Goal: Task Accomplishment & Management: Manage account settings

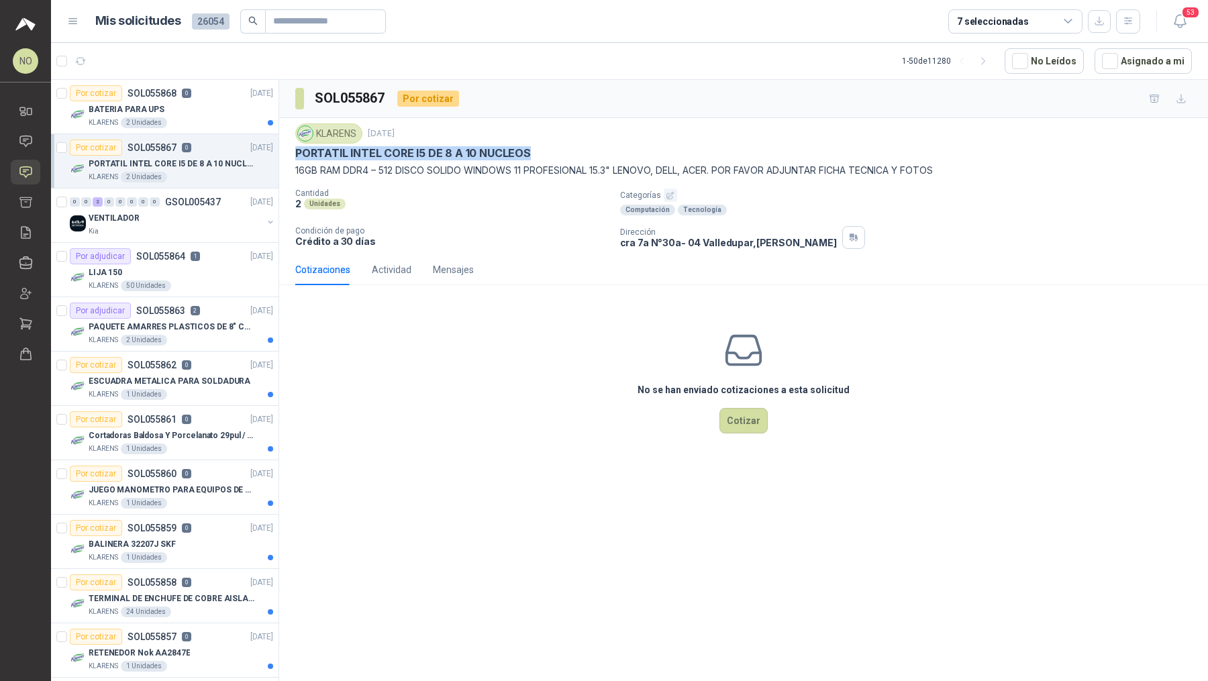
scroll to position [15, 0]
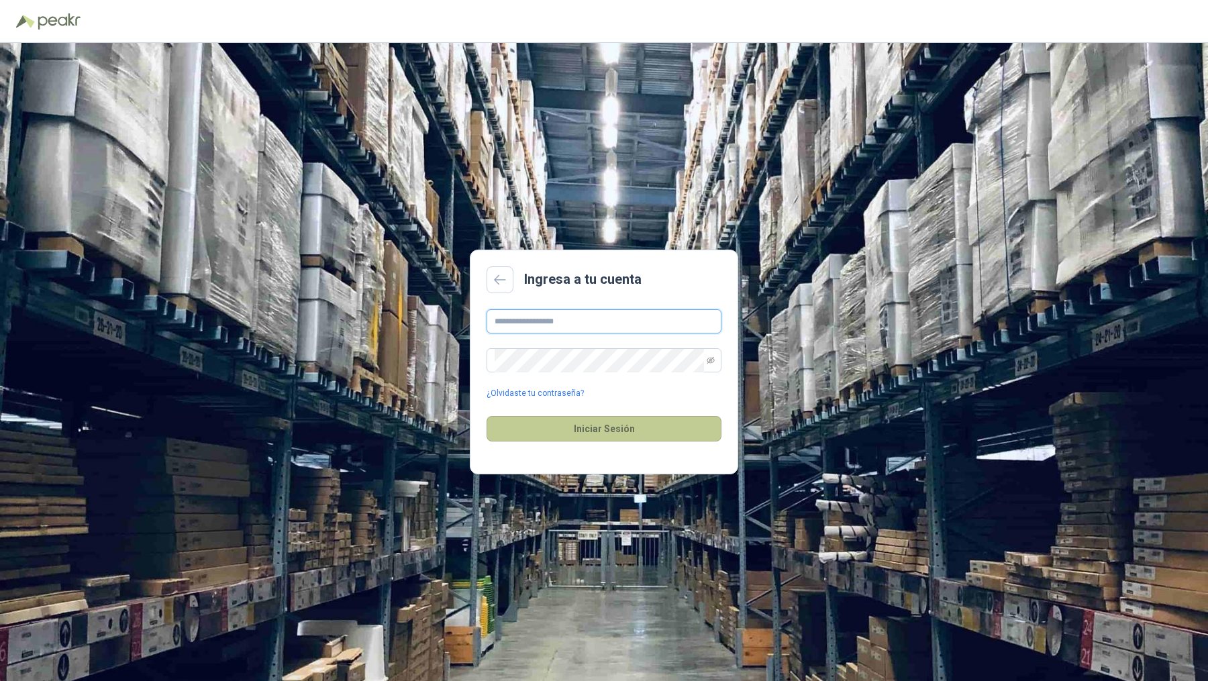
type input "**********"
click at [618, 423] on button "Iniciar Sesión" at bounding box center [604, 429] width 235 height 26
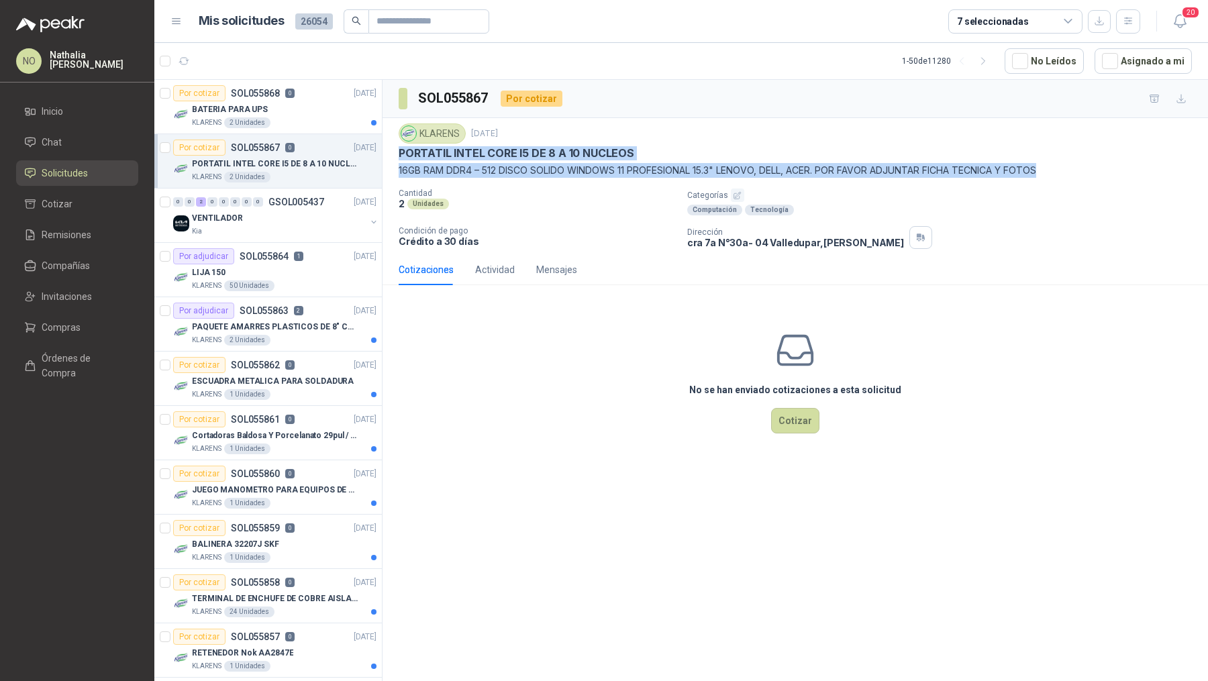
drag, startPoint x: 399, startPoint y: 150, endPoint x: 1053, endPoint y: 162, distance: 654.0
click at [1053, 162] on div "KLARENS [DATE] PORTATIL INTEL CORE I5 DE 8 A 10 NUCLEOS 16GB RAM DDR4 – 512 DIS…" at bounding box center [795, 151] width 793 height 54
copy div "PORTATIL INTEL CORE I5 DE 8 A 10 NUCLEOS 16GB RAM DDR4 – 512 DISCO SOLIDO WINDO…"
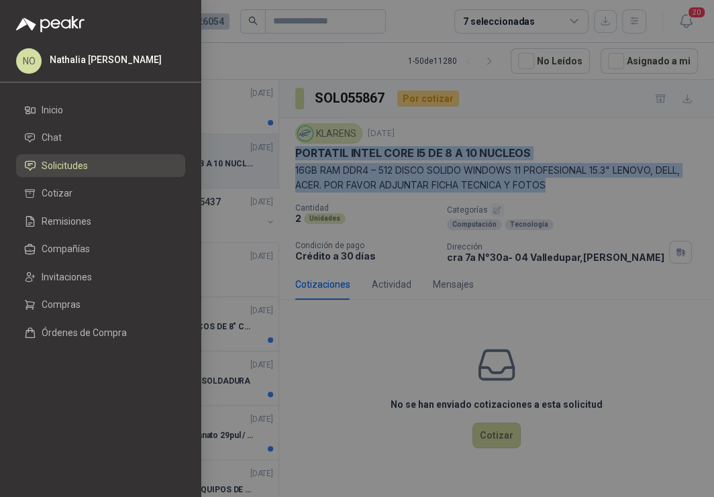
click at [591, 89] on div at bounding box center [357, 248] width 714 height 497
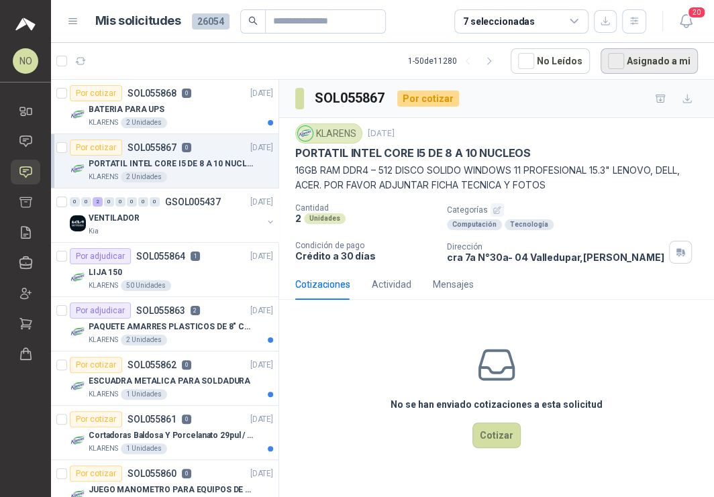
click at [677, 62] on button "Asignado a mi" at bounding box center [649, 61] width 97 height 26
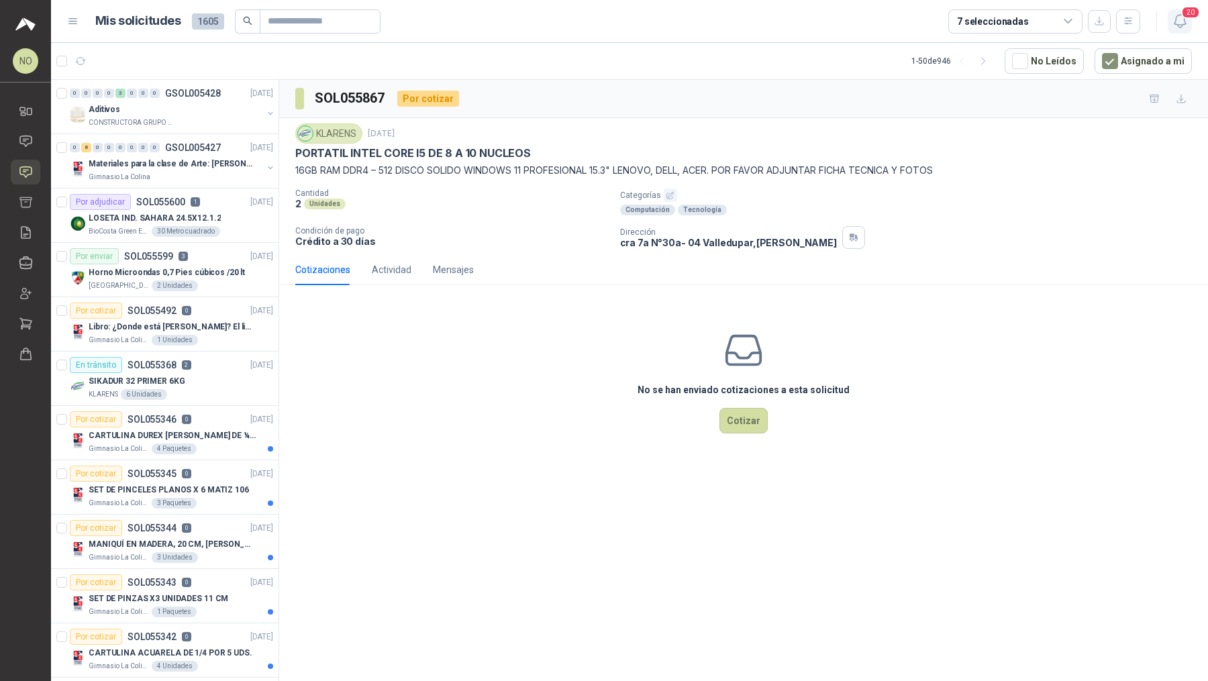
click at [1181, 19] on icon "button" at bounding box center [1180, 21] width 17 height 17
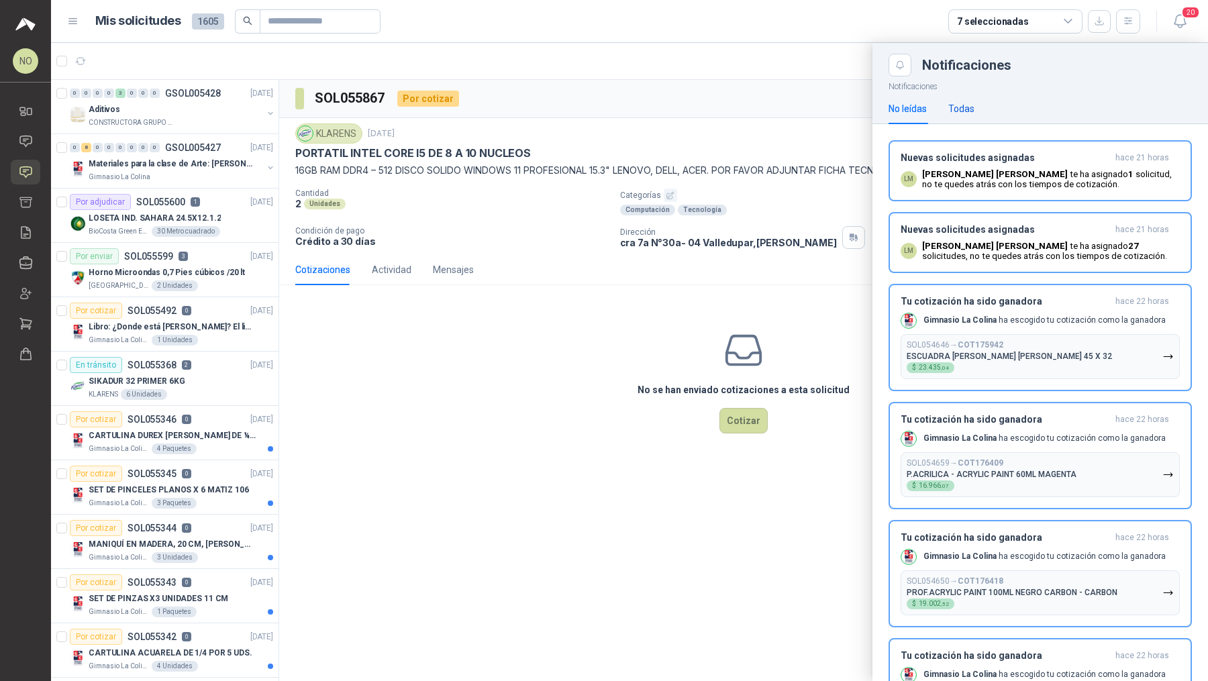
click at [967, 113] on div "Todas" at bounding box center [962, 108] width 26 height 15
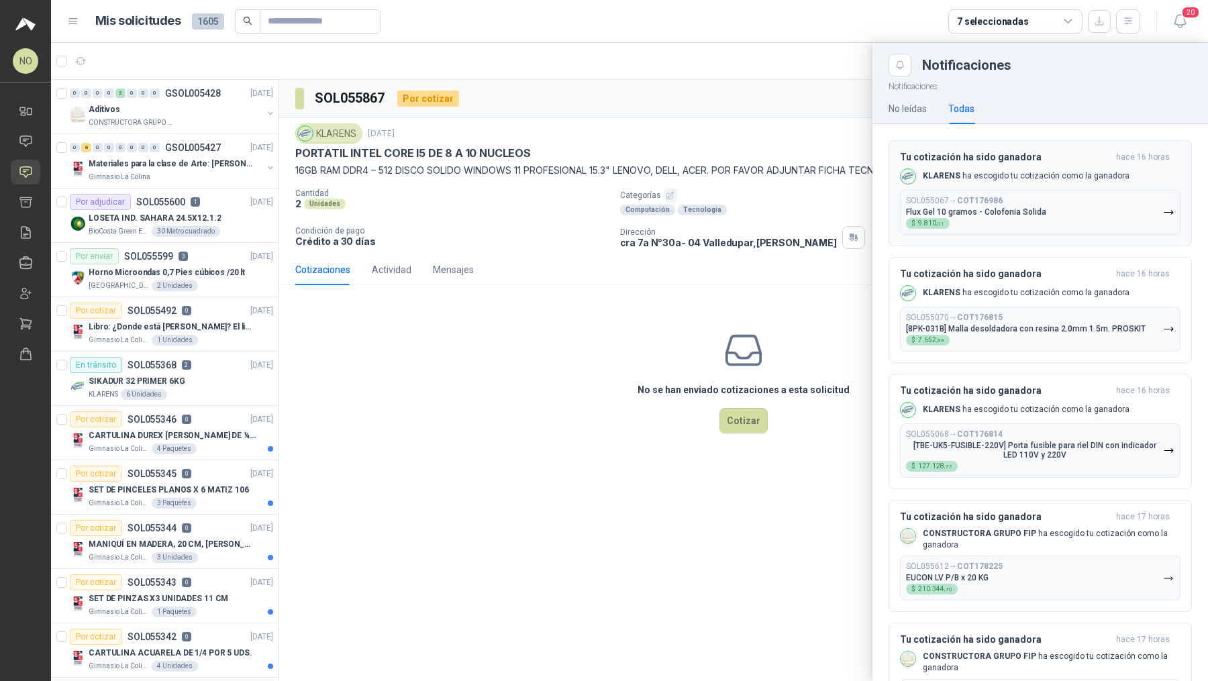
click at [985, 205] on div "SOL055067 → COT176986 Flux Gel 10 gramos - Colofonia Solida $ 9.810 ,01" at bounding box center [976, 212] width 140 height 33
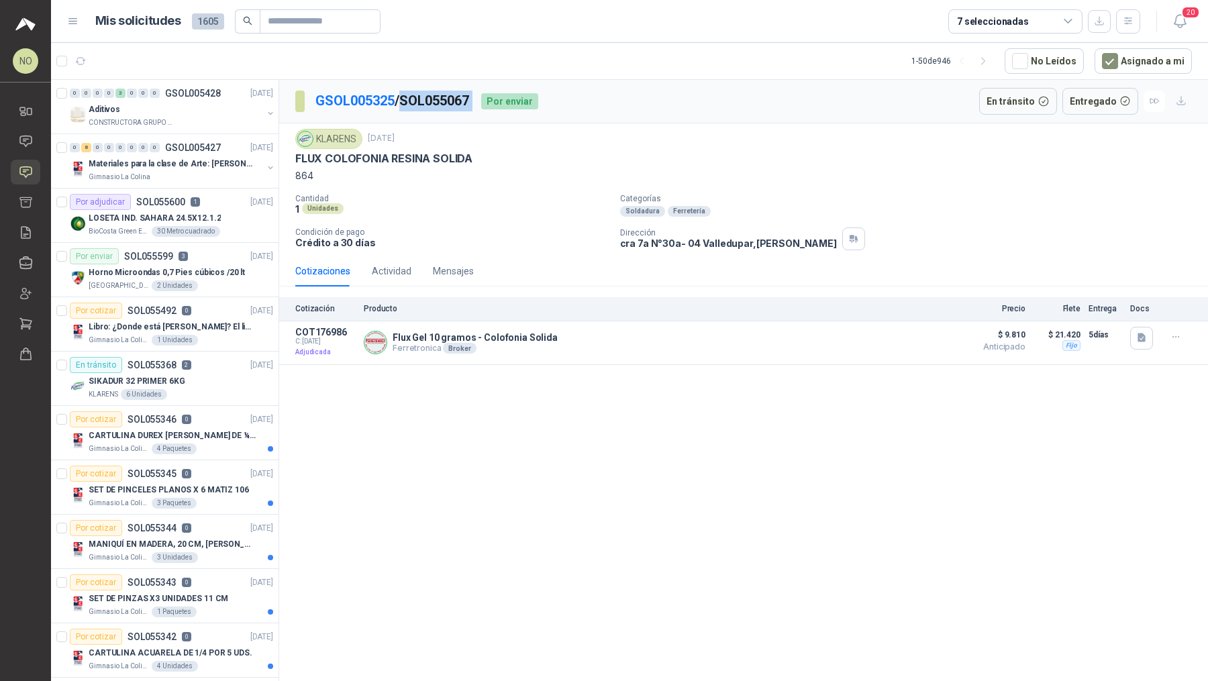
drag, startPoint x: 409, startPoint y: 102, endPoint x: 485, endPoint y: 102, distance: 75.9
click at [485, 102] on div "GSOL005325 / SOL055067 Por enviar" at bounding box center [416, 101] width 243 height 27
copy p "SOL055067"
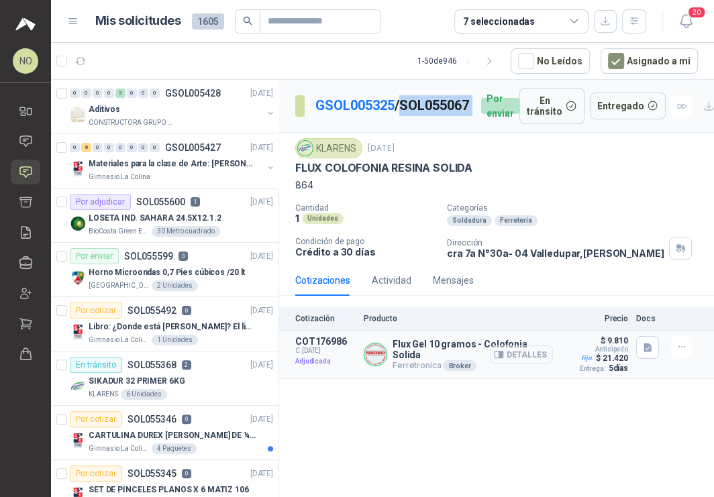
click at [514, 360] on button "Detalles" at bounding box center [521, 355] width 63 height 18
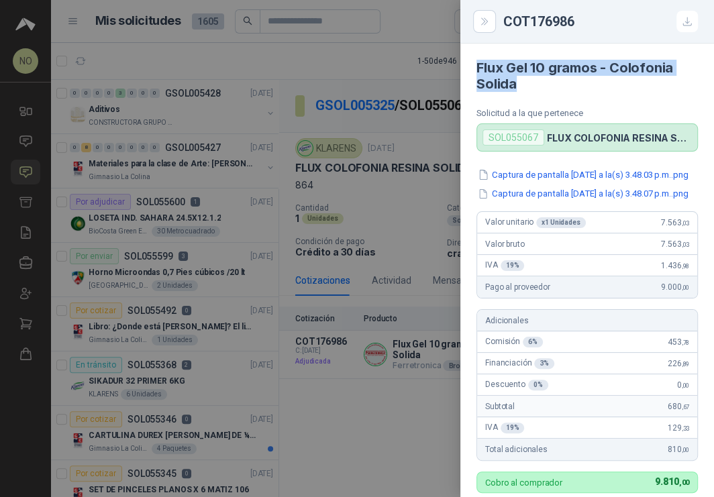
drag, startPoint x: 477, startPoint y: 66, endPoint x: 561, endPoint y: 91, distance: 87.5
click at [561, 91] on h4 "Flux Gel 10 gramos - Colofonia Solida" at bounding box center [588, 76] width 222 height 32
copy h4 "Flux Gel 10 gramos - Colofonia Solida"
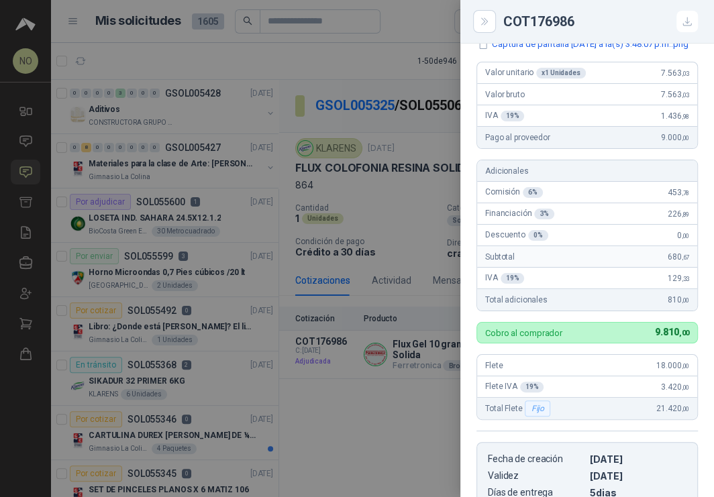
scroll to position [158, 0]
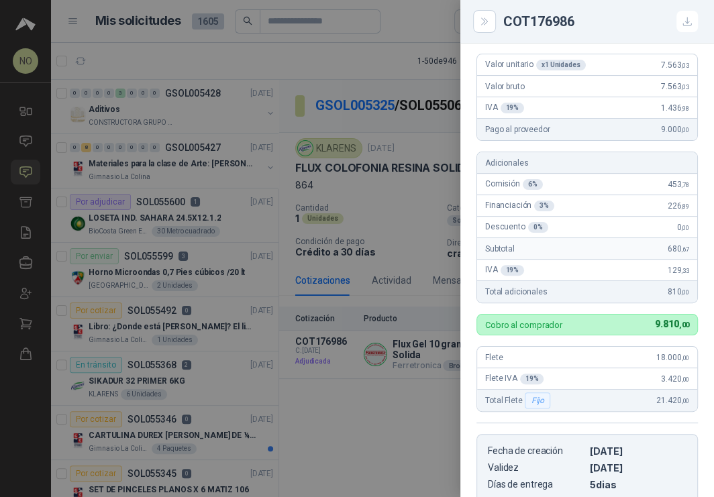
click at [395, 82] on div at bounding box center [357, 248] width 714 height 497
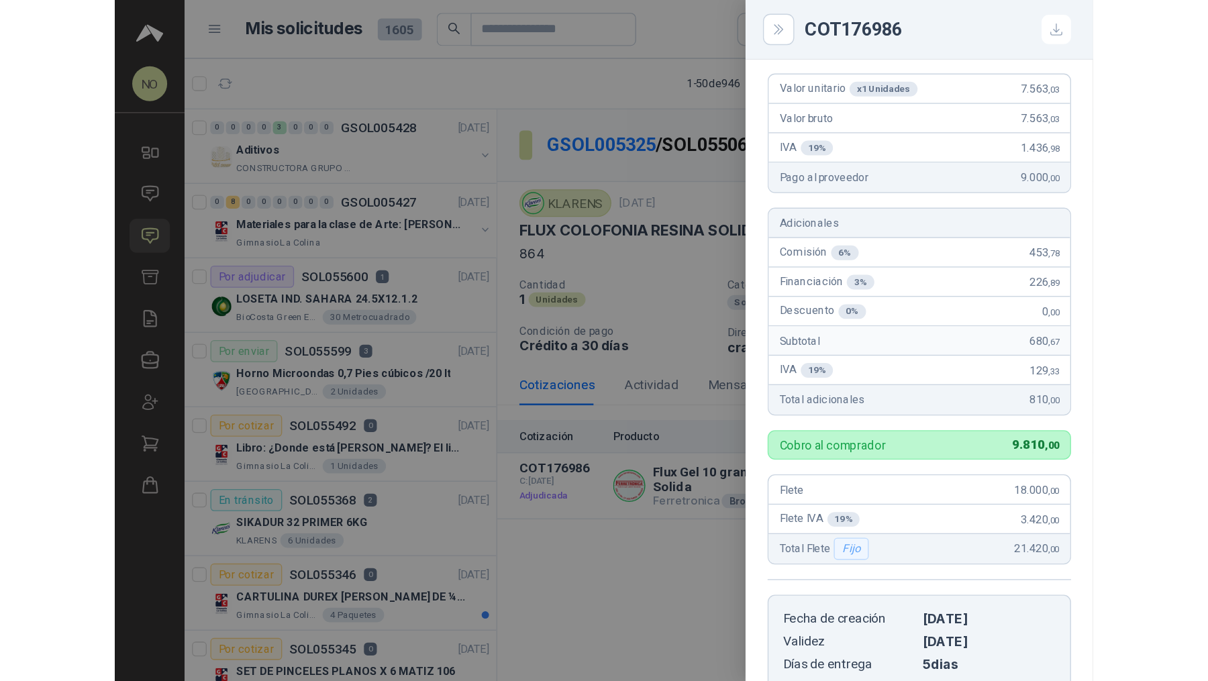
scroll to position [418, 0]
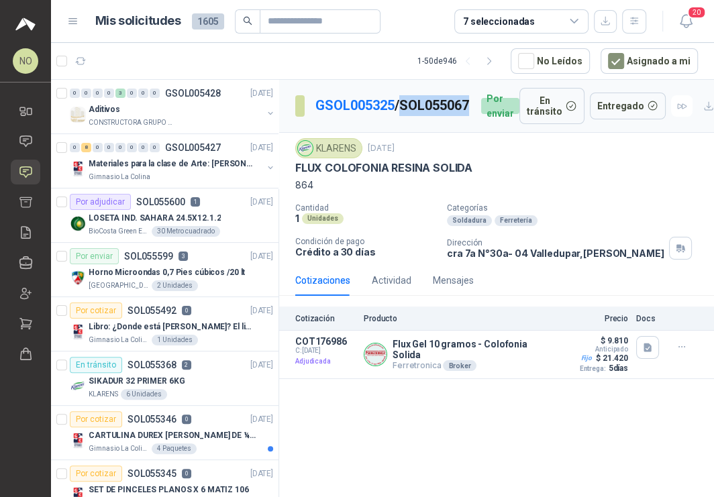
drag, startPoint x: 317, startPoint y: 118, endPoint x: 387, endPoint y: 118, distance: 69.8
click at [387, 116] on p "GSOL005325 / SOL055067" at bounding box center [393, 105] width 155 height 21
copy p "SOL055067"
click at [316, 116] on p "GSOL005325 / SOL055067" at bounding box center [393, 105] width 155 height 21
drag, startPoint x: 316, startPoint y: 118, endPoint x: 387, endPoint y: 118, distance: 71.2
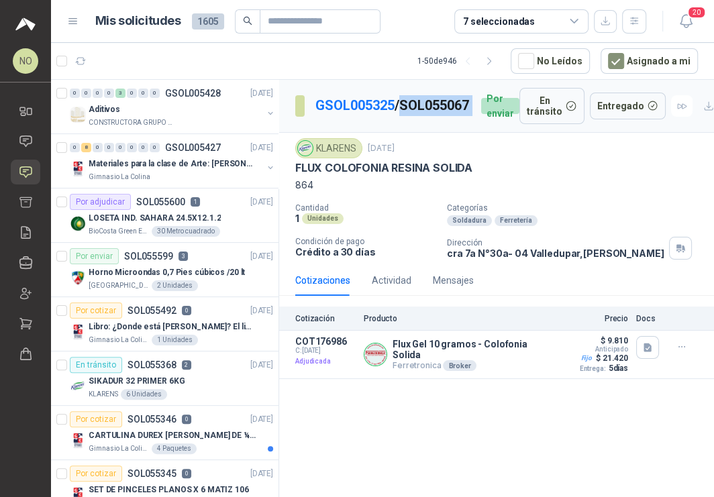
click at [387, 116] on p "GSOL005325 / SOL055067" at bounding box center [393, 105] width 155 height 21
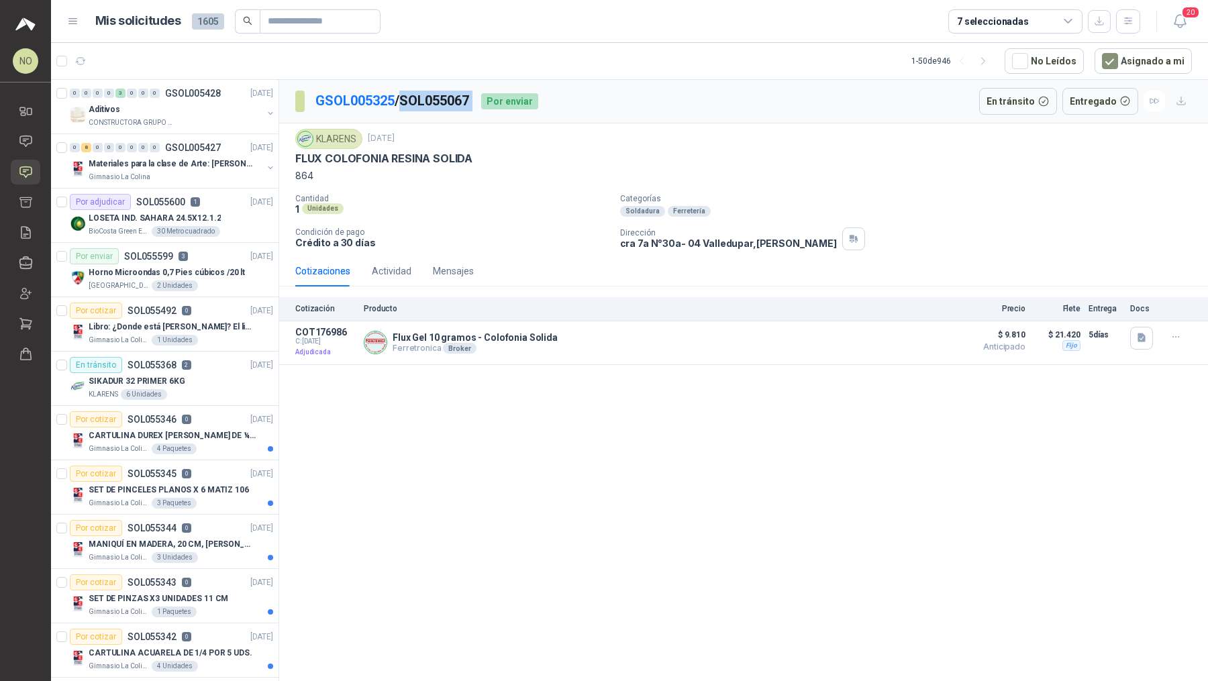
click at [430, 101] on p "GSOL005325 / SOL055067" at bounding box center [393, 101] width 155 height 21
drag, startPoint x: 407, startPoint y: 99, endPoint x: 477, endPoint y: 103, distance: 69.9
click at [471, 103] on p "GSOL005325 / SOL055067" at bounding box center [393, 101] width 155 height 21
copy p "SOL055067"
drag, startPoint x: 298, startPoint y: 156, endPoint x: 469, endPoint y: 160, distance: 170.6
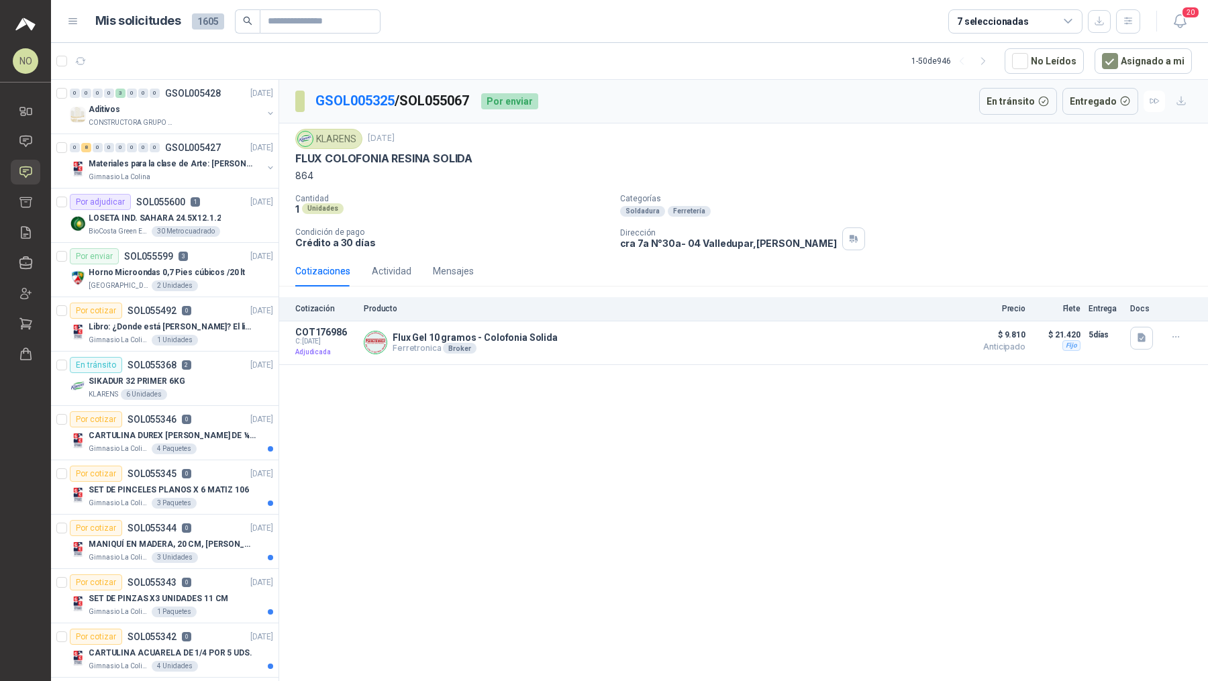
click at [470, 161] on p "FLUX COLOFONIA RESINA SOLIDA" at bounding box center [383, 159] width 177 height 14
click at [300, 156] on p "FLUX COLOFONIA RESINA SOLIDA" at bounding box center [383, 159] width 177 height 14
drag, startPoint x: 295, startPoint y: 156, endPoint x: 506, endPoint y: 156, distance: 211.5
click at [506, 156] on div "FLUX COLOFONIA RESINA SOLIDA" at bounding box center [743, 159] width 897 height 14
copy p "FLUX COLOFONIA RESINA SOLIDA"
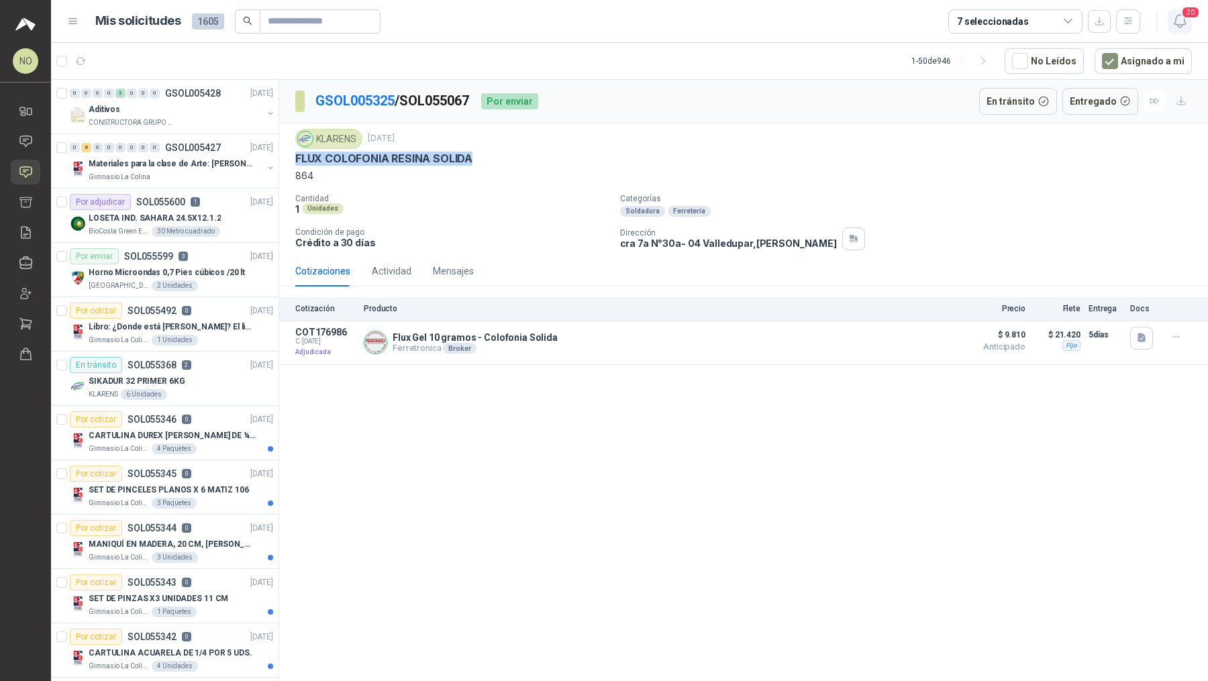
click at [1175, 17] on icon "button" at bounding box center [1180, 21] width 17 height 17
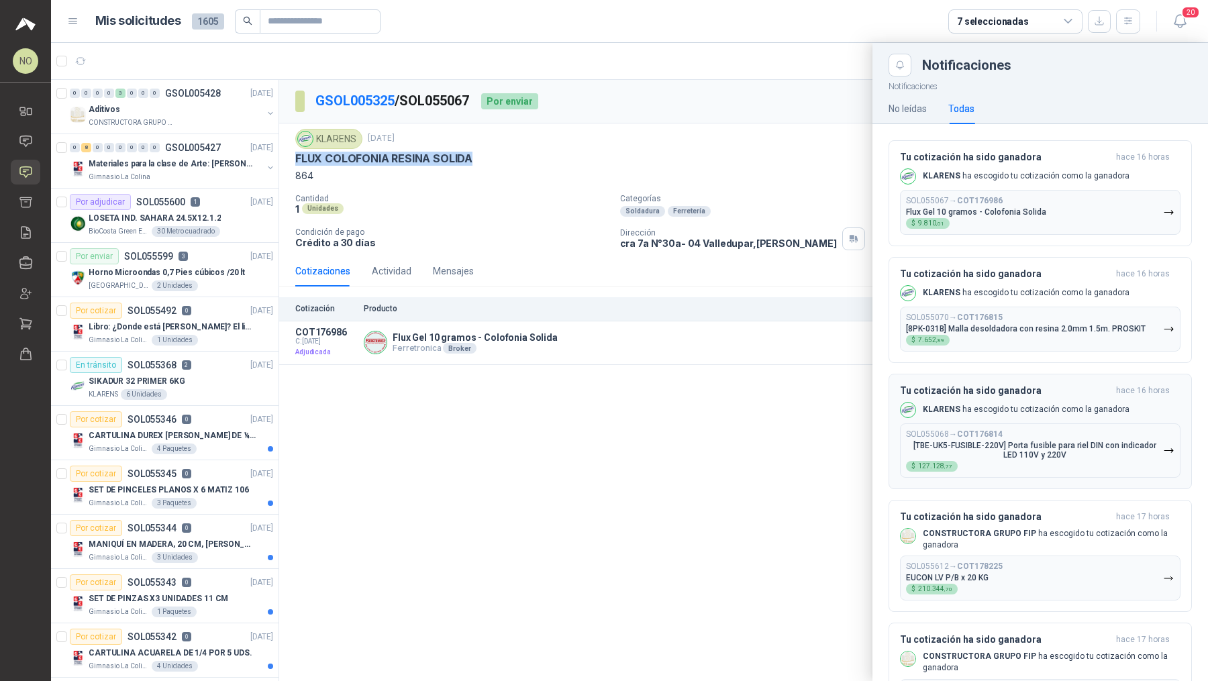
click at [1029, 424] on button "SOL055068 → COT176814 [TBE-UK5-FUSIBLE-220V] Porta fusible para riel DIN con in…" at bounding box center [1040, 451] width 281 height 54
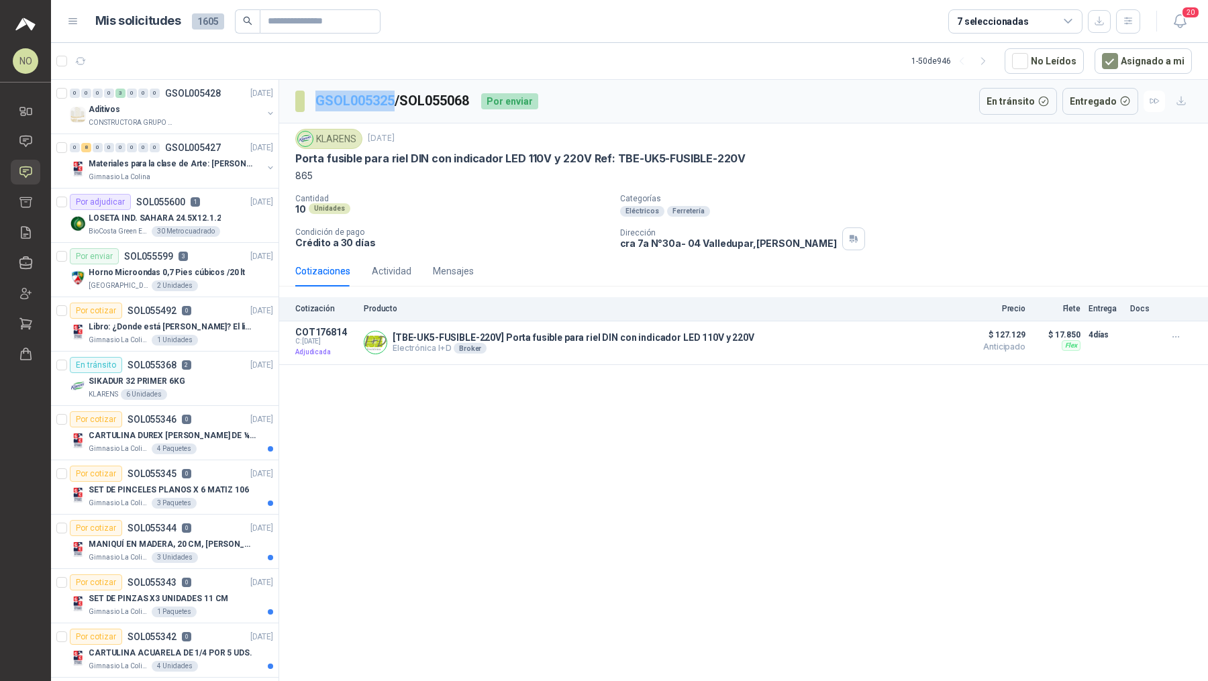
drag, startPoint x: 309, startPoint y: 96, endPoint x: 395, endPoint y: 101, distance: 85.4
click at [395, 101] on section "GSOL005325 / SOL055068" at bounding box center [382, 101] width 175 height 21
copy section "GSOL005325"
